Goal: Information Seeking & Learning: Learn about a topic

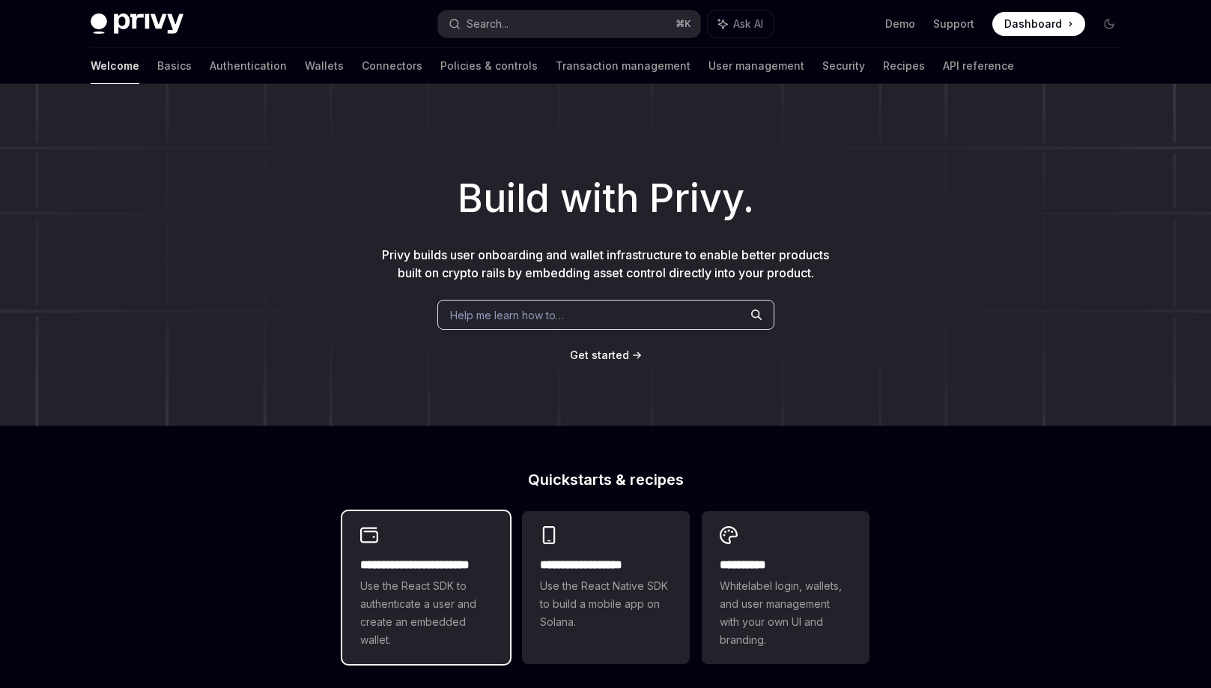
click at [435, 640] on span "Use the React SDK to authenticate a user and create an embedded wallet." at bounding box center [426, 613] width 132 height 72
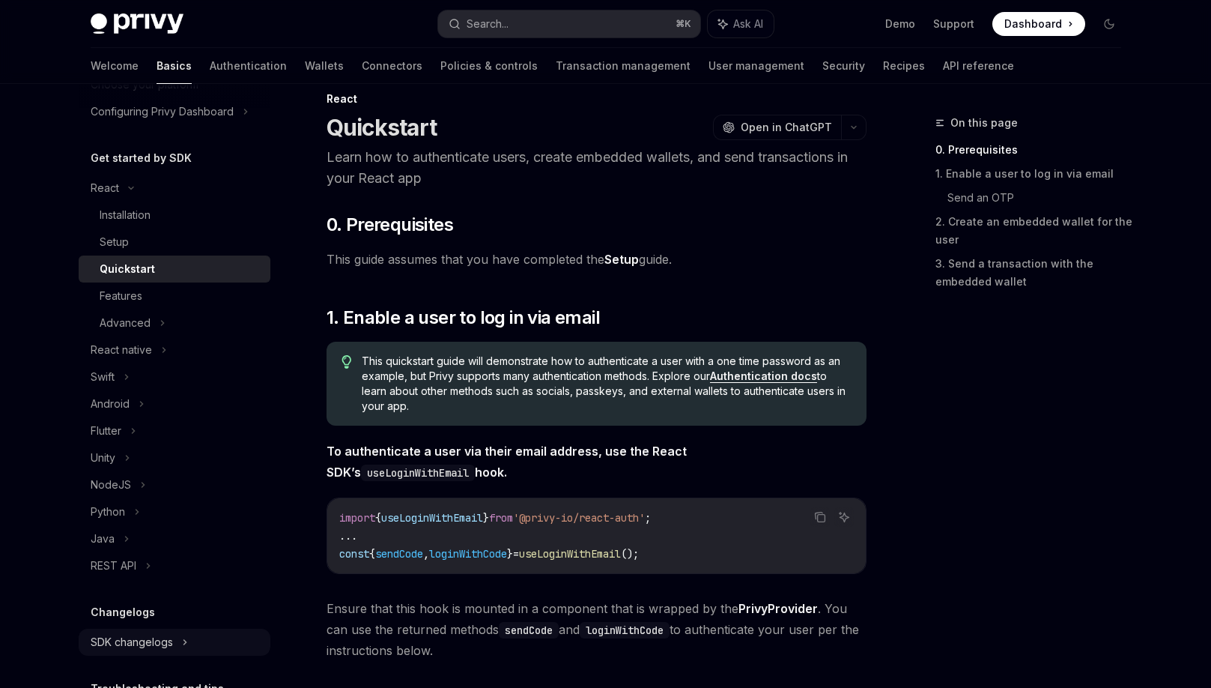
scroll to position [244, 0]
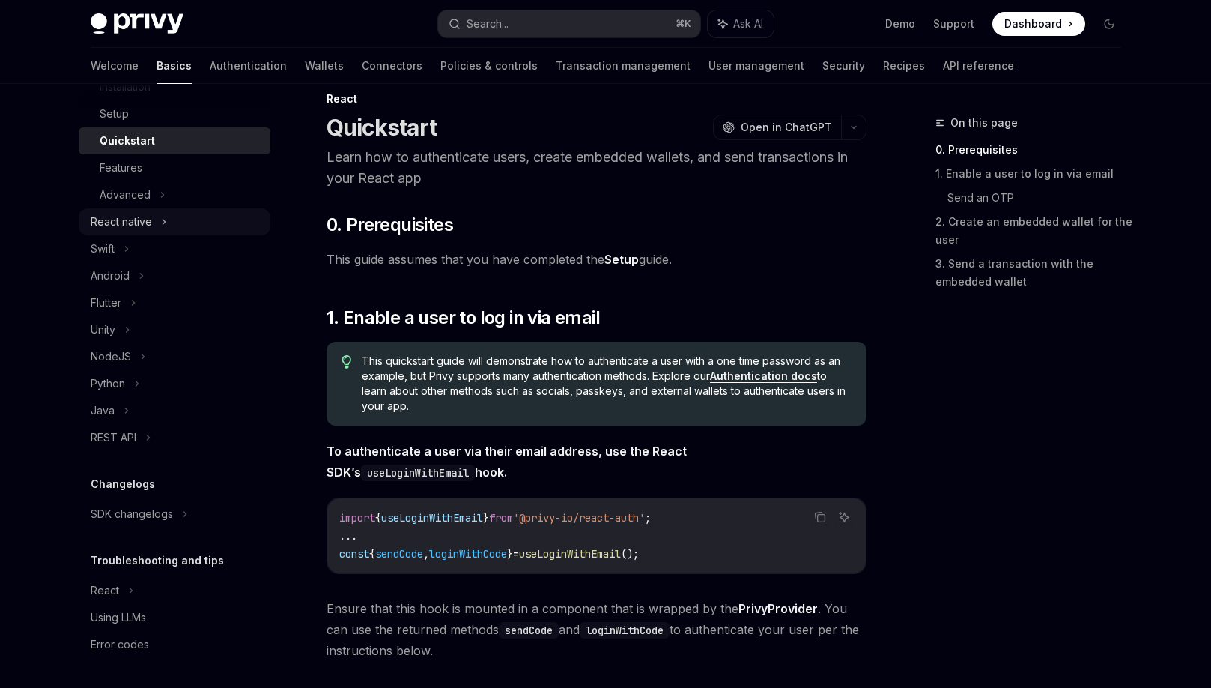
click at [168, 208] on div "React native" at bounding box center [175, 221] width 192 height 27
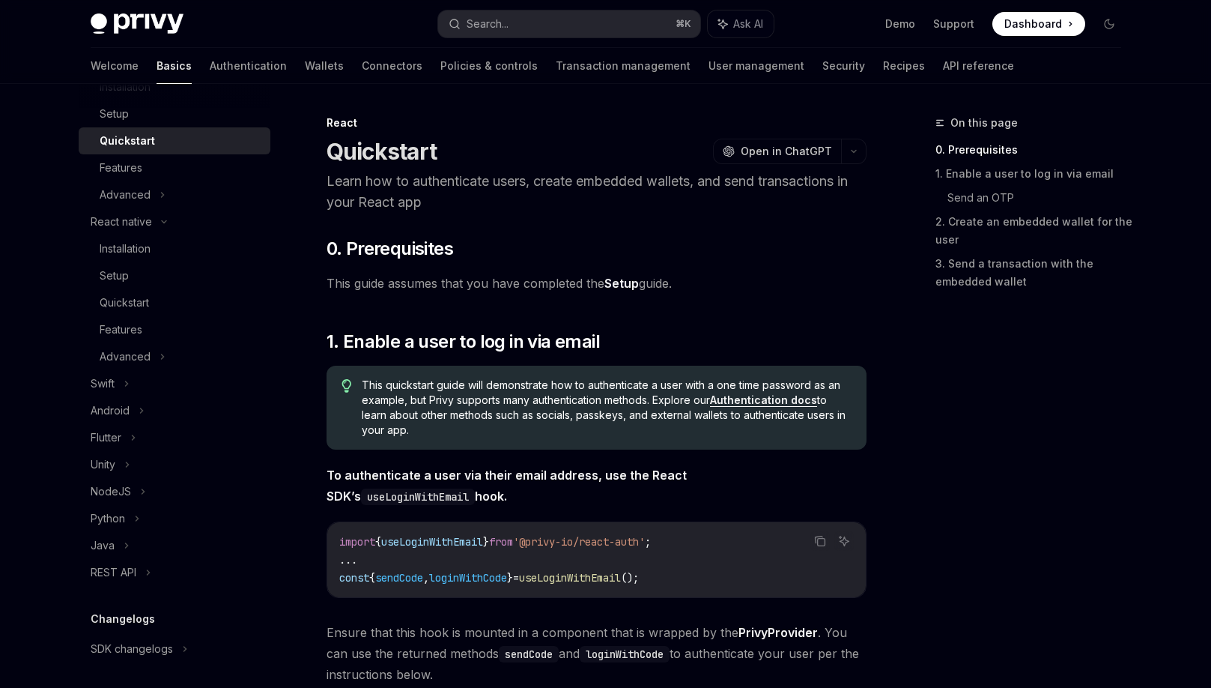
scroll to position [24, 0]
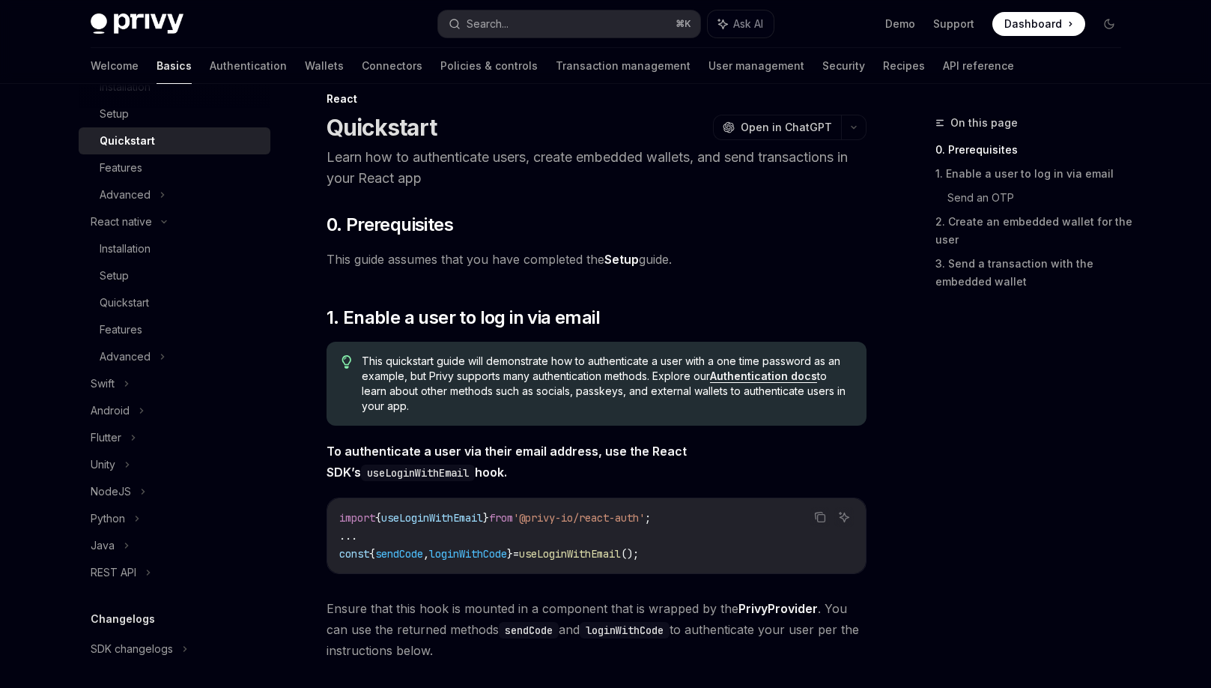
type textarea "*"
